Goal: Check status: Check status

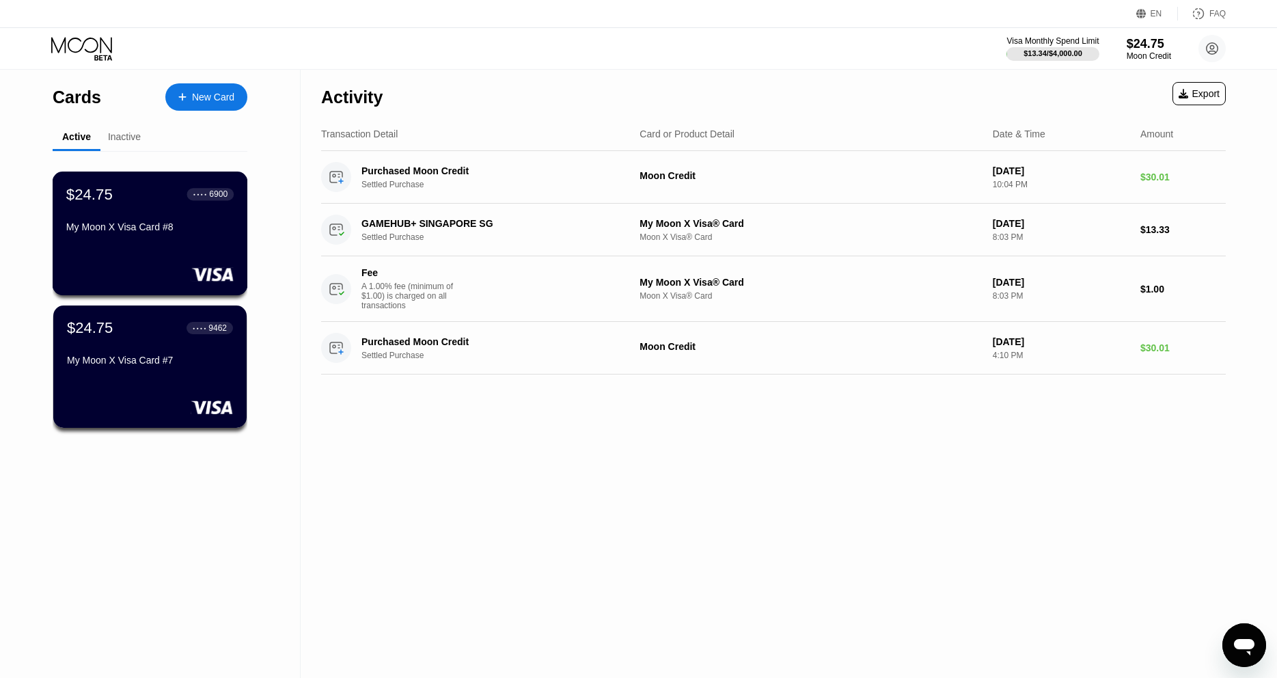
click at [154, 227] on div "My Moon X Visa Card #8" at bounding box center [149, 226] width 167 height 11
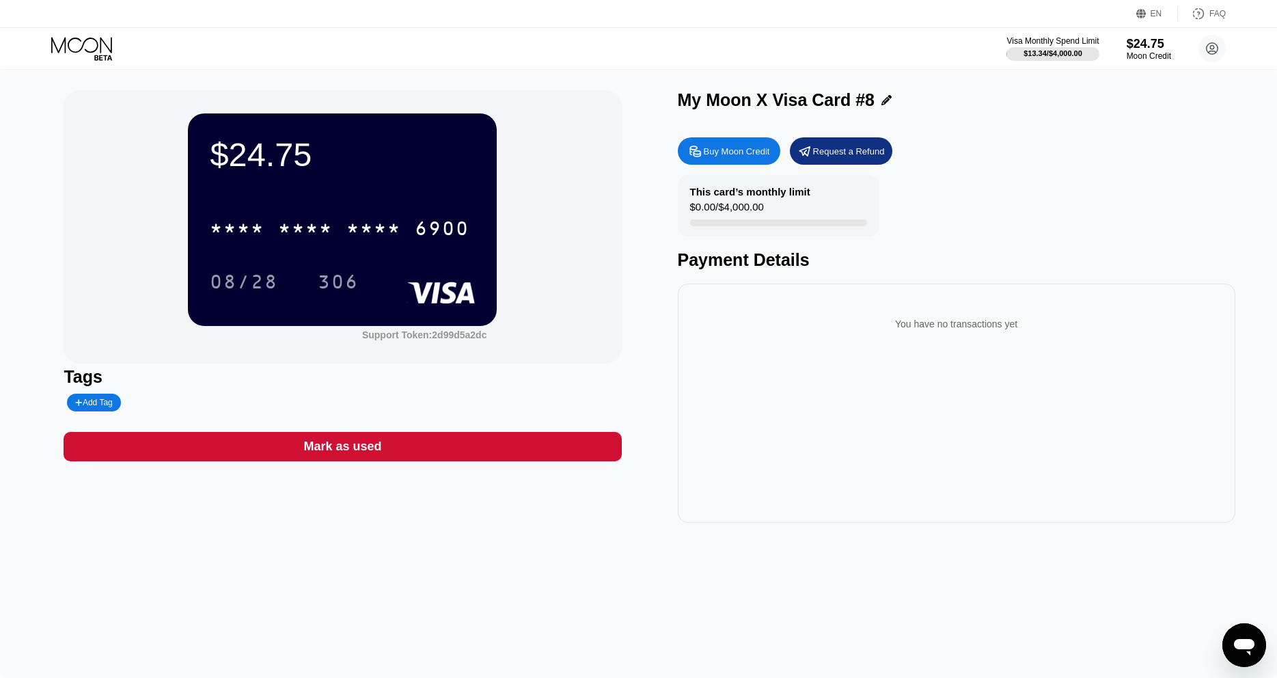
click at [370, 241] on div "* * * *" at bounding box center [373, 230] width 55 height 22
click at [953, 477] on div "You have no transactions yet" at bounding box center [957, 403] width 558 height 239
click at [705, 579] on div "$24.75 4513 6500 2750 6900 08/28 306 Support Token: 2d99d5a2dc Tags Add Tag Mar…" at bounding box center [638, 374] width 1277 height 608
click at [914, 536] on div "$24.75 4513 6500 2750 6900 08/28 306 Support Token: 2d99d5a2dc Tags Add Tag Mar…" at bounding box center [638, 374] width 1277 height 608
click at [763, 572] on div "$24.75 4513 6500 2750 6900 08/28 306 Support Token: 2d99d5a2dc Tags Add Tag Mar…" at bounding box center [638, 374] width 1277 height 608
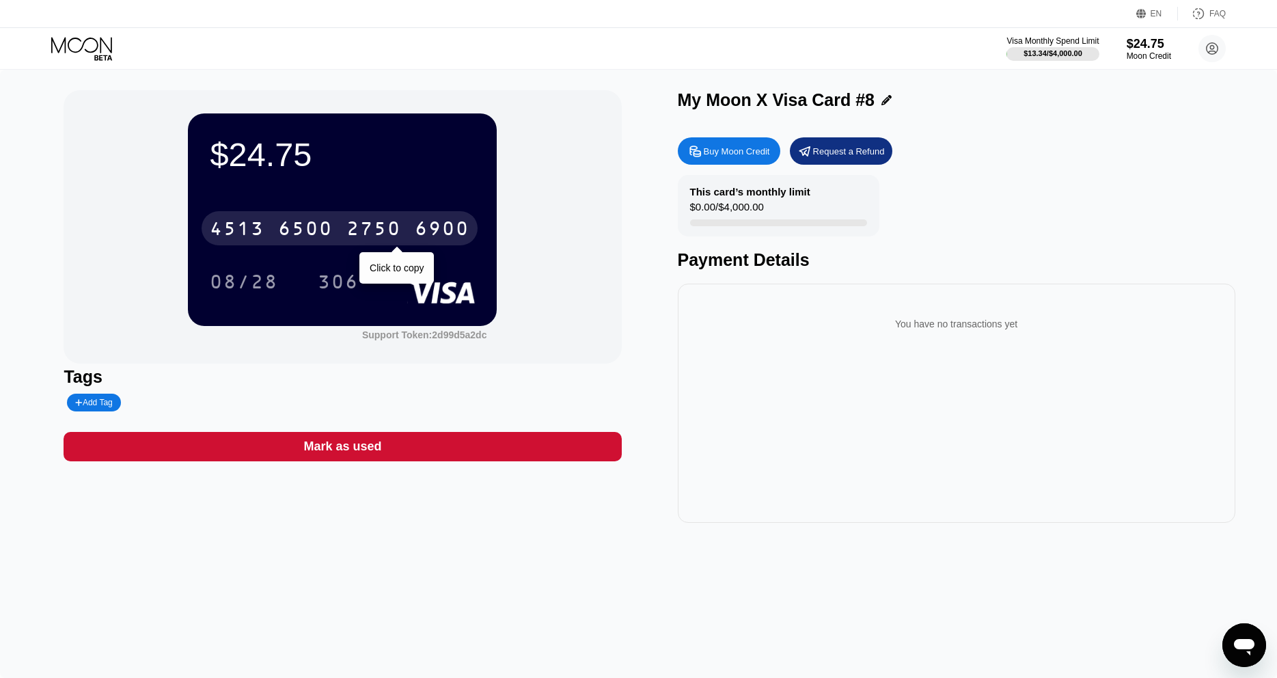
click at [254, 221] on div "[CREDIT_CARD_NUMBER]" at bounding box center [340, 228] width 276 height 34
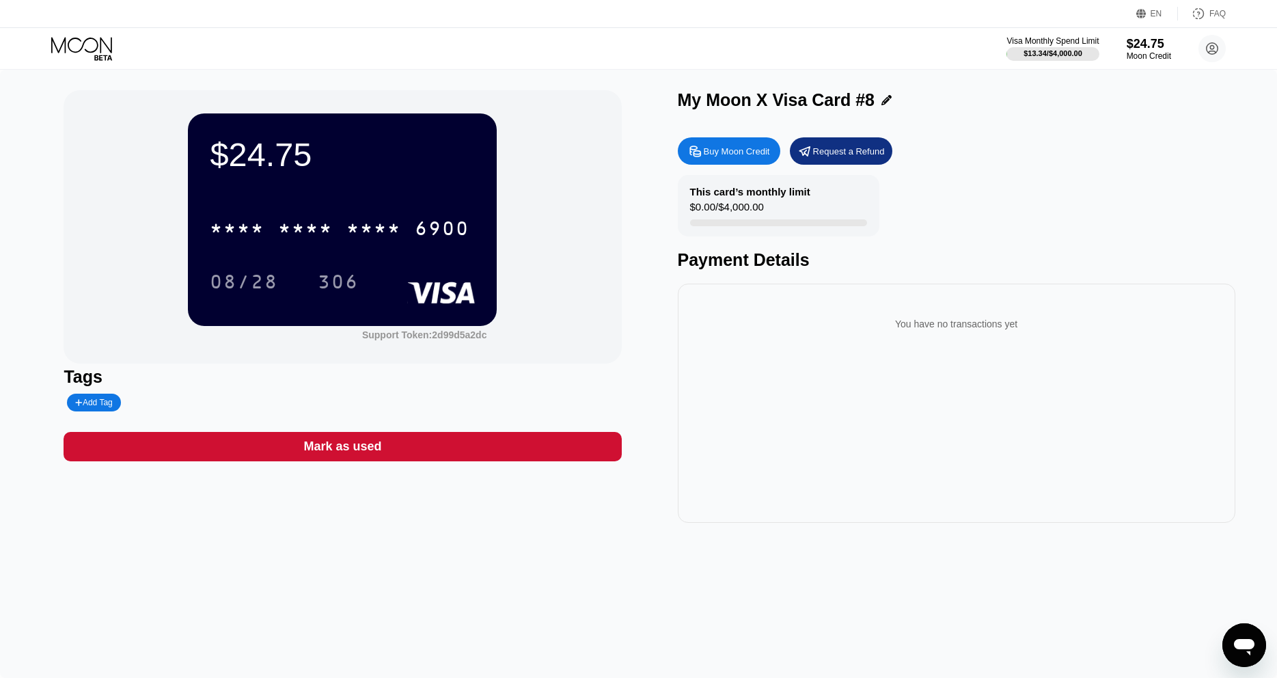
drag, startPoint x: 823, startPoint y: 623, endPoint x: 818, endPoint y: 604, distance: 19.1
click at [821, 623] on div "$24.75 * * * * * * * * * * * * 6900 08/28 306 Support Token: 2d99d5a2dc Tags Ad…" at bounding box center [638, 374] width 1277 height 608
